Goal: Task Accomplishment & Management: Use online tool/utility

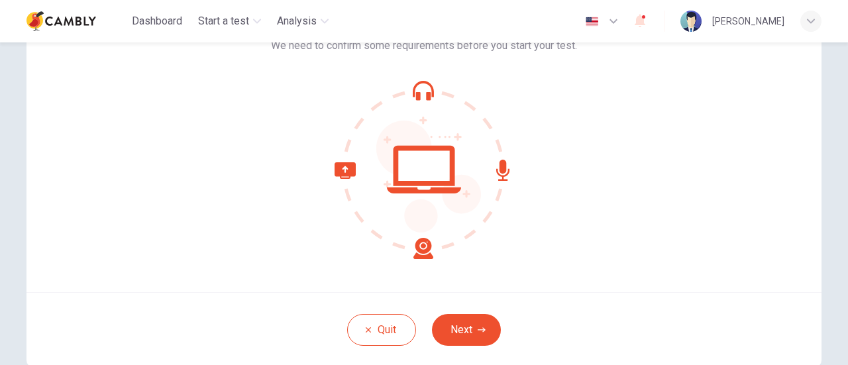
scroll to position [103, 0]
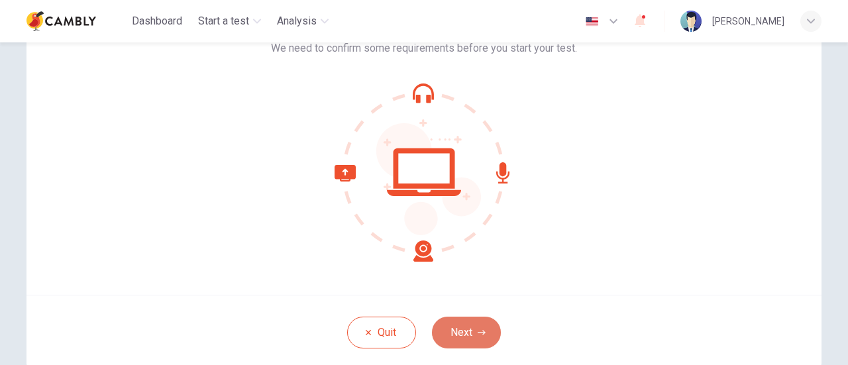
click at [462, 325] on button "Next" at bounding box center [466, 333] width 69 height 32
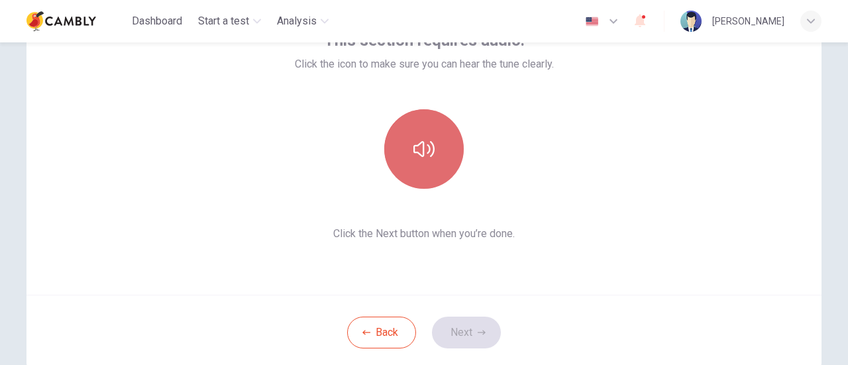
click at [424, 150] on icon "button" at bounding box center [423, 148] width 21 height 21
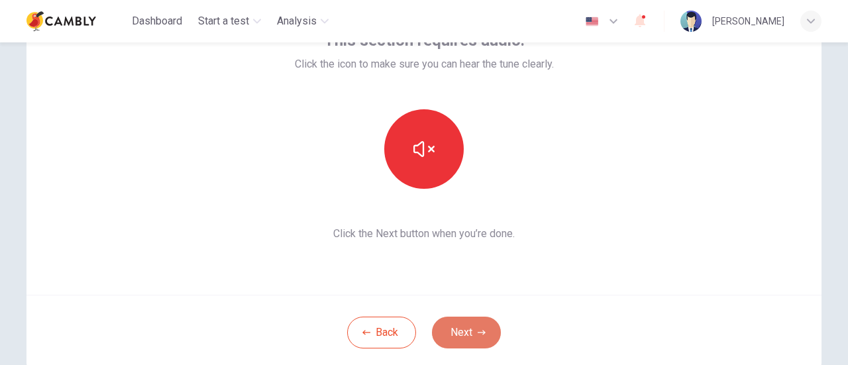
click at [464, 337] on button "Next" at bounding box center [466, 333] width 69 height 32
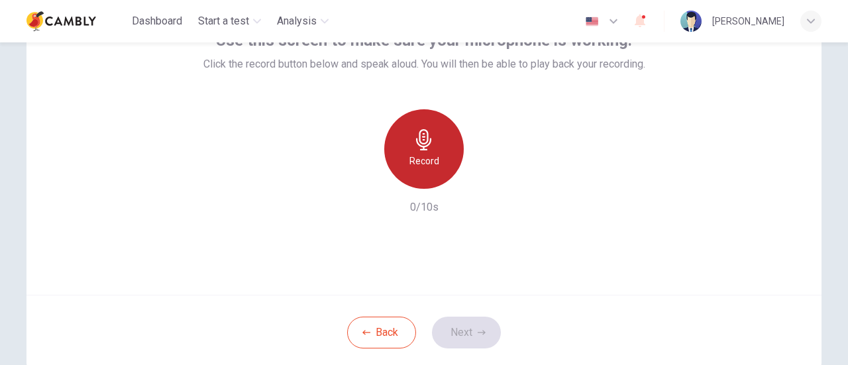
click at [415, 139] on icon "button" at bounding box center [423, 139] width 21 height 21
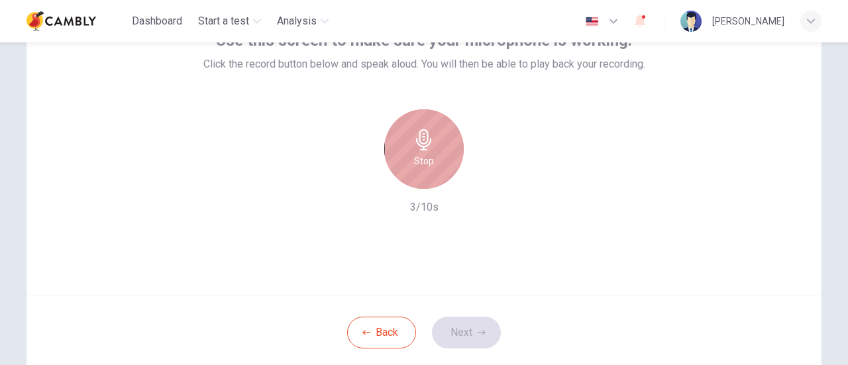
click at [415, 139] on icon "button" at bounding box center [423, 139] width 21 height 21
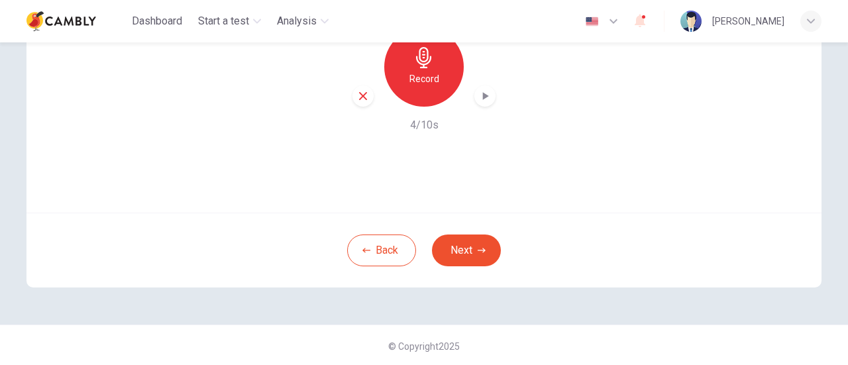
scroll to position [186, 0]
click at [460, 254] on button "Next" at bounding box center [466, 249] width 69 height 32
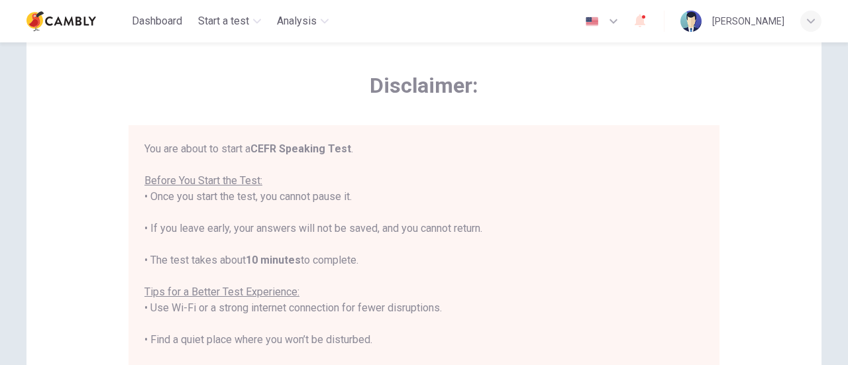
scroll to position [15, 0]
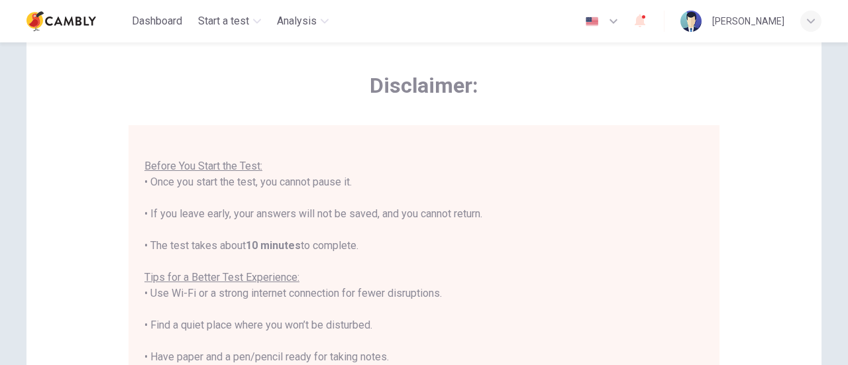
drag, startPoint x: 486, startPoint y: 180, endPoint x: 441, endPoint y: 206, distance: 52.3
click at [441, 206] on div "You are about to start a CEFR Speaking Test . Before You Start the Test: • Once…" at bounding box center [423, 310] width 559 height 366
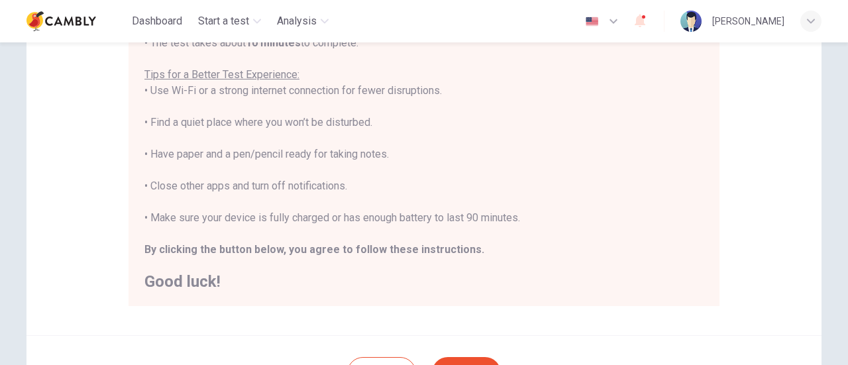
scroll to position [371, 0]
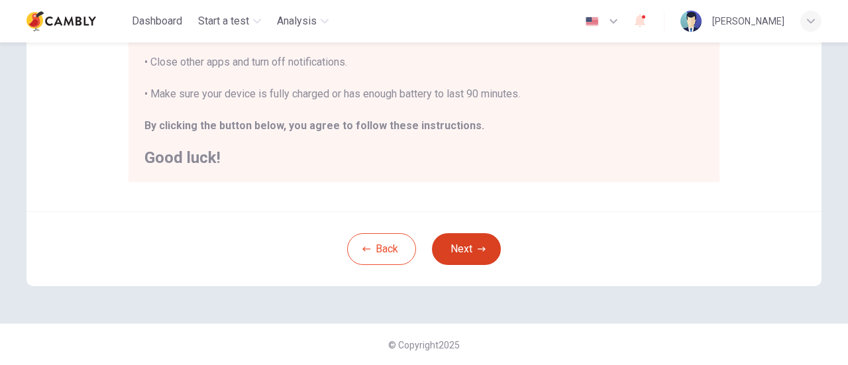
click at [460, 252] on button "Next" at bounding box center [466, 249] width 69 height 32
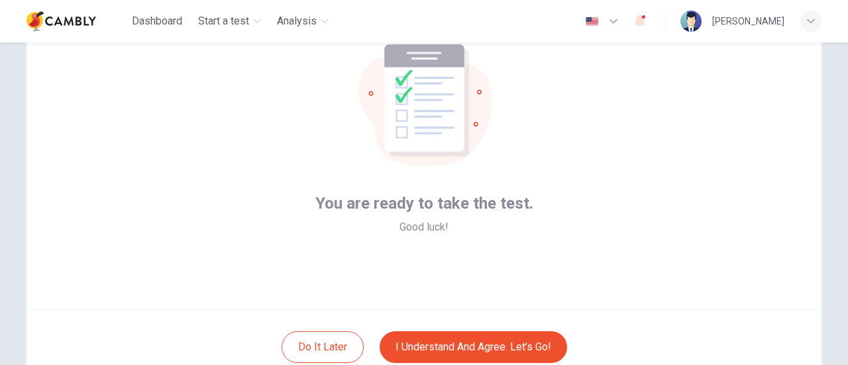
scroll to position [89, 0]
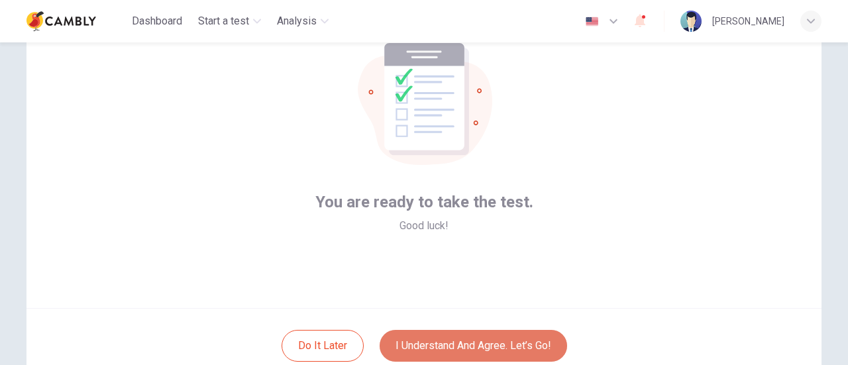
click at [439, 342] on button "I understand and agree. Let’s go!" at bounding box center [473, 346] width 187 height 32
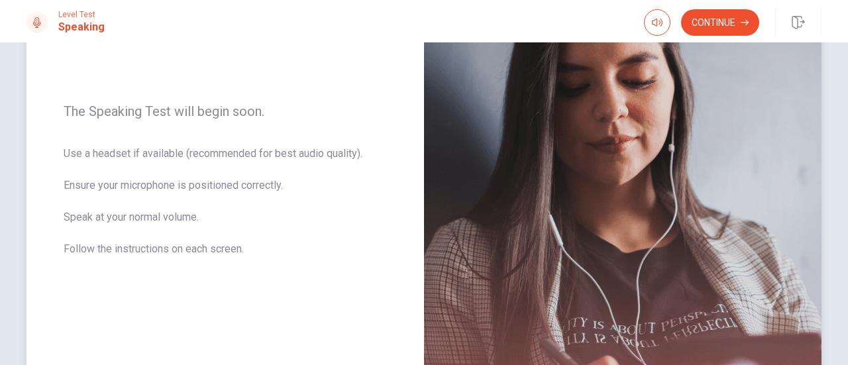
scroll to position [168, 0]
click at [363, 291] on div "The Speaking Test will begin soon. Use a headset if available (recommended for …" at bounding box center [224, 190] width 397 height 578
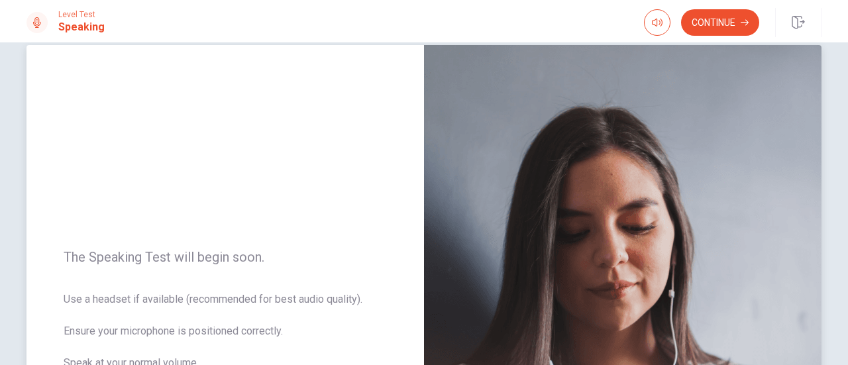
scroll to position [0, 0]
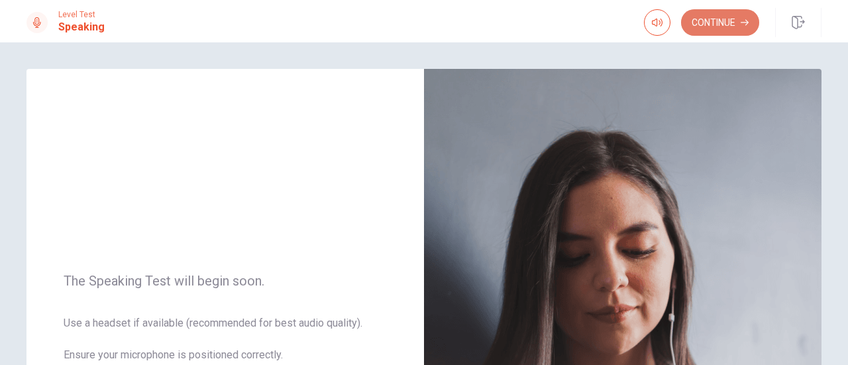
click at [721, 23] on button "Continue" at bounding box center [720, 22] width 78 height 26
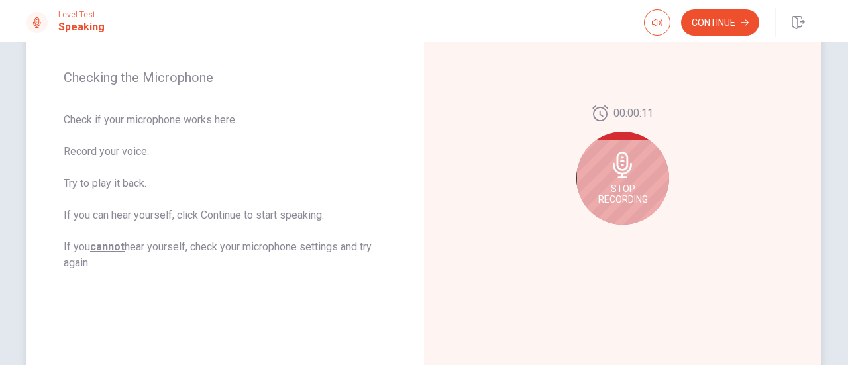
scroll to position [187, 0]
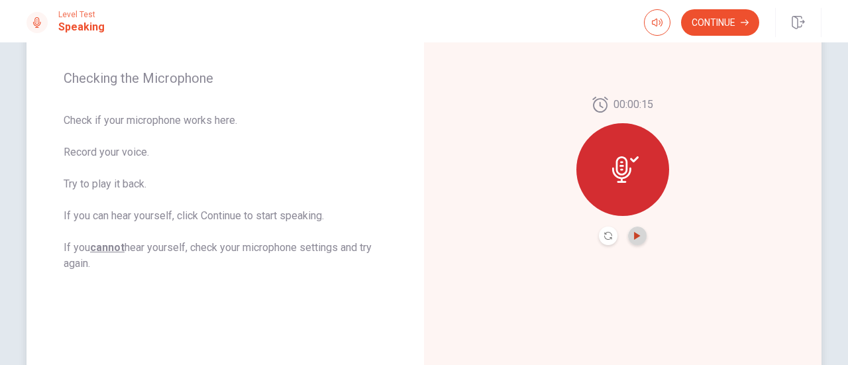
click at [635, 238] on icon "Play Audio" at bounding box center [637, 236] width 8 height 8
click at [741, 20] on icon "button" at bounding box center [745, 23] width 8 height 8
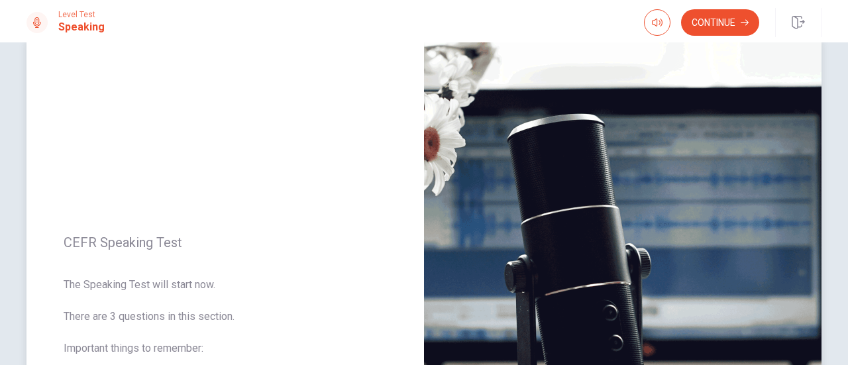
scroll to position [32, 0]
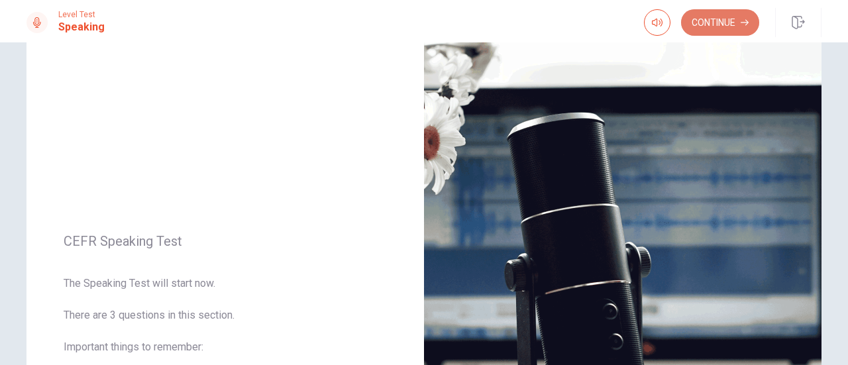
click at [742, 23] on icon "button" at bounding box center [745, 23] width 8 height 8
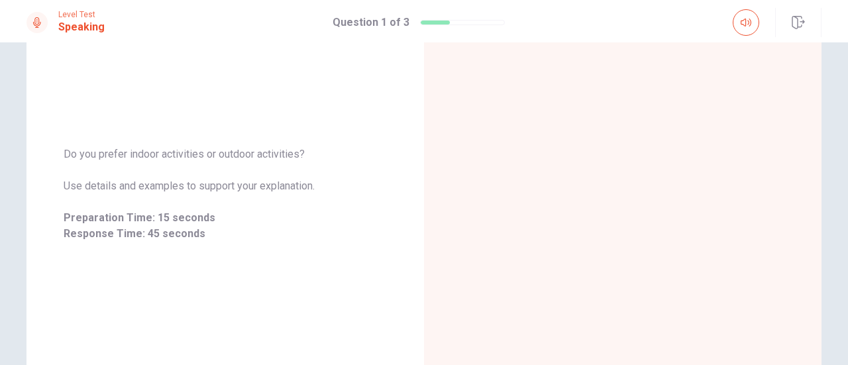
scroll to position [163, 0]
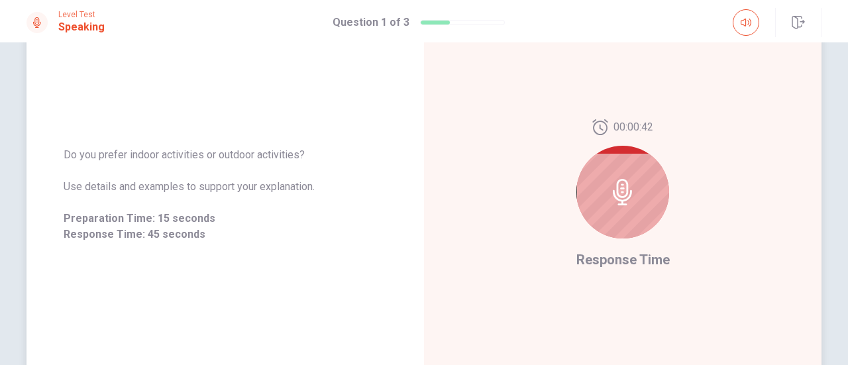
click at [613, 195] on icon at bounding box center [622, 192] width 26 height 26
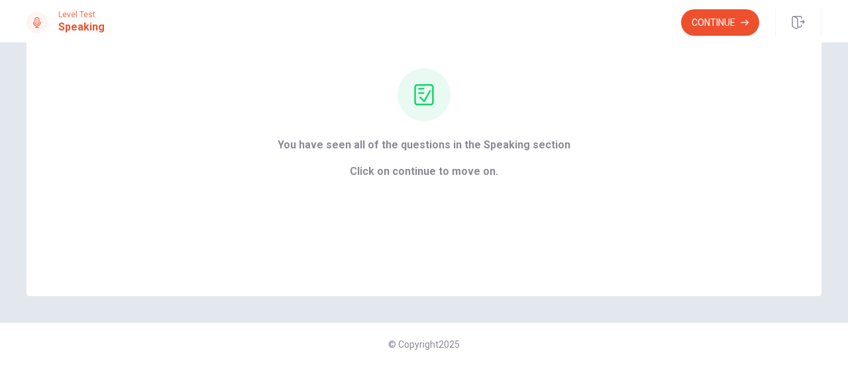
scroll to position [117, 0]
click at [725, 26] on button "Continue" at bounding box center [720, 22] width 78 height 26
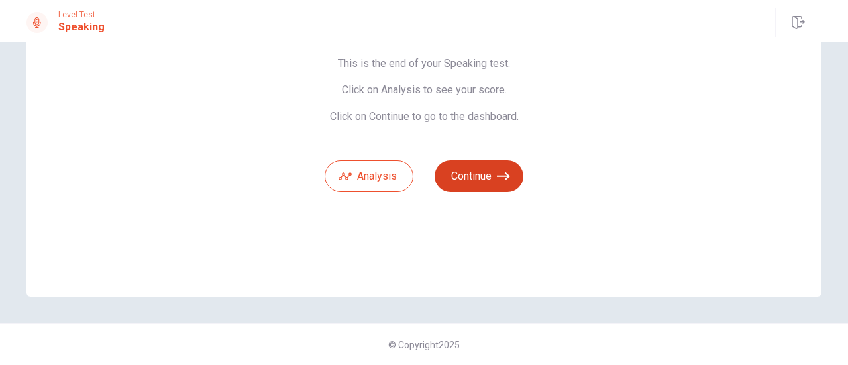
click at [470, 174] on button "Continue" at bounding box center [479, 176] width 89 height 32
